Goal: Task Accomplishment & Management: Manage account settings

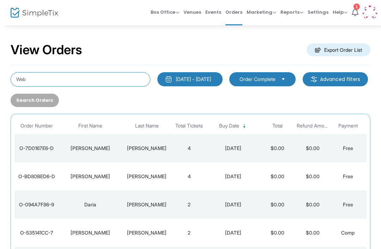
click at [26, 80] on input "Web" at bounding box center [81, 79] width 140 height 14
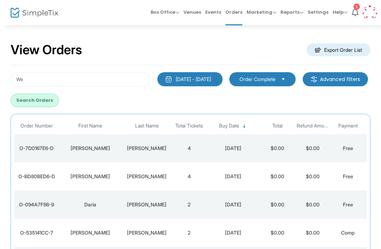
click at [359, 129] on span "Payment" at bounding box center [348, 126] width 40 height 12
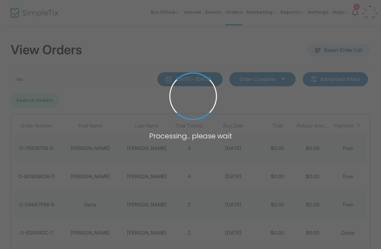
click at [119, 84] on span at bounding box center [190, 124] width 381 height 249
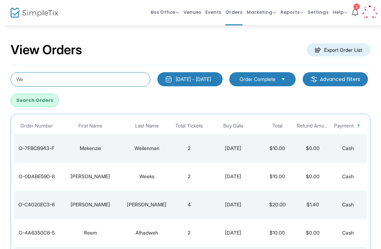
click at [27, 83] on input "We" at bounding box center [81, 79] width 140 height 14
type input "W"
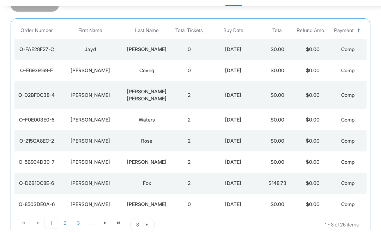
scroll to position [76, 0]
click at [76, 237] on span "3" at bounding box center [78, 242] width 13 height 11
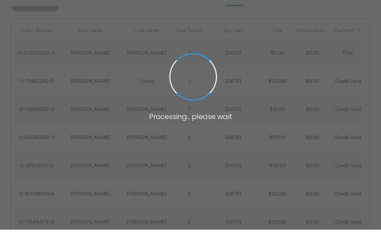
scroll to position [96, 0]
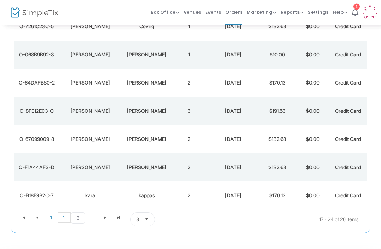
click at [60, 222] on span "2" at bounding box center [63, 218] width 13 height 11
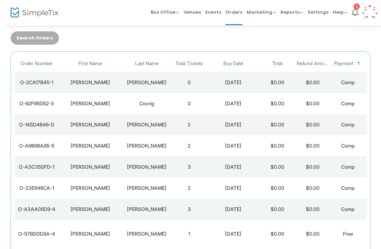
scroll to position [36, 0]
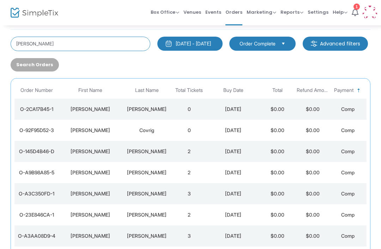
click at [95, 50] on input "[PERSON_NAME]" at bounding box center [81, 44] width 140 height 14
type input "K"
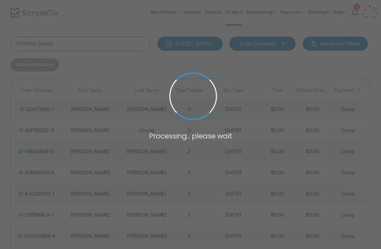
scroll to position [8, 0]
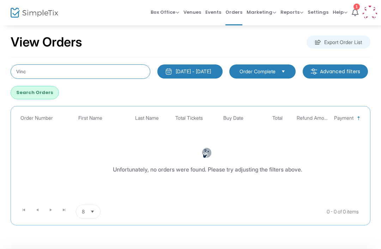
type input "Vinc"
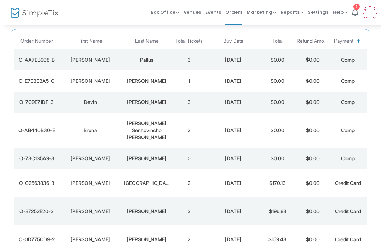
scroll to position [85, 0]
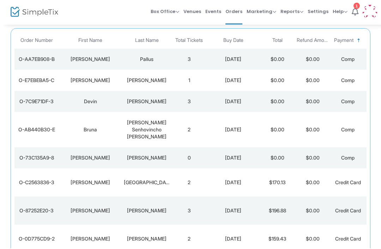
click at [205, 61] on td "3" at bounding box center [188, 60] width 35 height 21
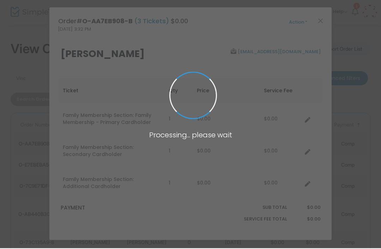
scroll to position [0, 0]
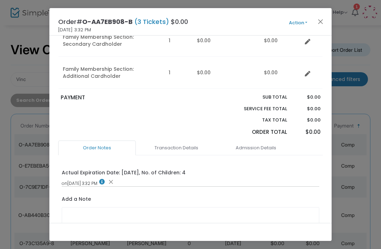
click at [258, 149] on link "Admission Details" at bounding box center [256, 148] width 78 height 15
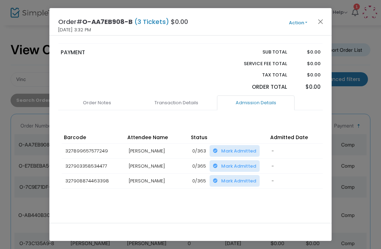
scroll to position [157, 0]
click at [322, 18] on button "Close" at bounding box center [320, 21] width 9 height 9
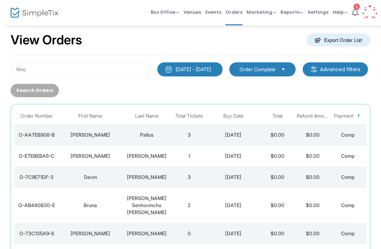
scroll to position [0, 0]
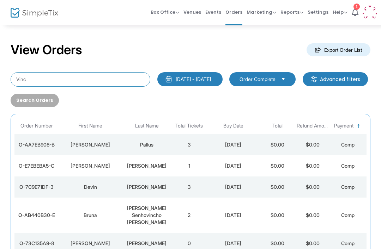
click at [117, 75] on input "Vinc" at bounding box center [81, 79] width 140 height 14
click at [122, 77] on input "Vinc" at bounding box center [81, 79] width 140 height 14
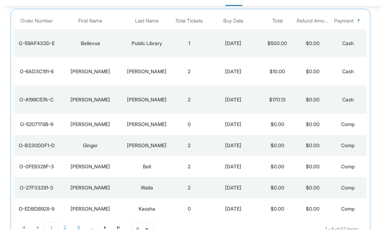
scroll to position [90, 0]
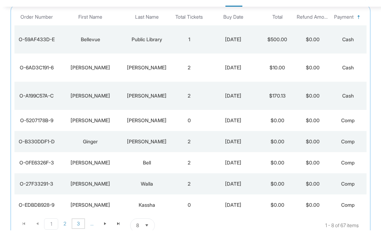
click at [74, 237] on span "3" at bounding box center [78, 242] width 13 height 11
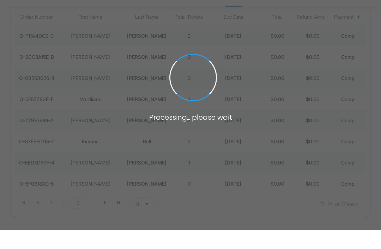
scroll to position [102, 0]
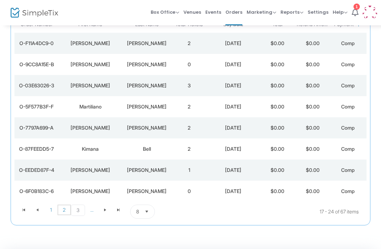
click at [62, 212] on span "2" at bounding box center [63, 210] width 13 height 11
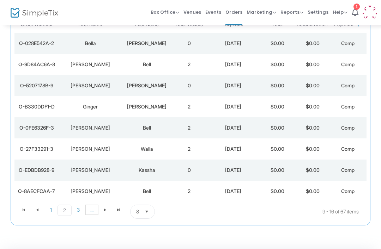
click at [89, 214] on span "..." at bounding box center [91, 210] width 13 height 11
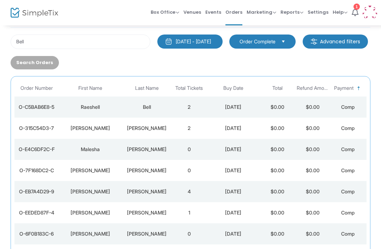
scroll to position [0, 0]
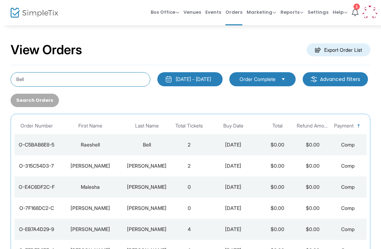
click at [115, 76] on input "Bell" at bounding box center [81, 79] width 140 height 14
click at [23, 90] on div "Bell [DATE] - [DATE] Last 30 Days [DATE] [DATE] This week This Month Last Month…" at bounding box center [190, 89] width 367 height 35
click at [24, 78] on input "Bell" at bounding box center [81, 79] width 140 height 14
type input "B"
